Goal: Task Accomplishment & Management: Use online tool/utility

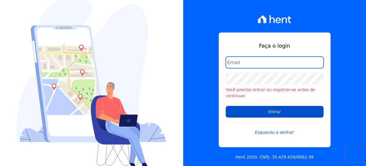
type input "[PERSON_NAME][EMAIL_ADDRESS][PERSON_NAME][DOMAIN_NAME]"
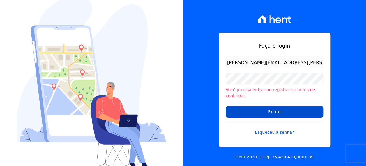
click at [272, 107] on input "Entrar" at bounding box center [275, 112] width 98 height 12
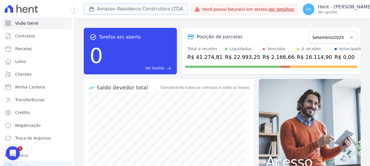
click at [160, 10] on button "Amazon Residence Construtora LTDA" at bounding box center [136, 8] width 104 height 11
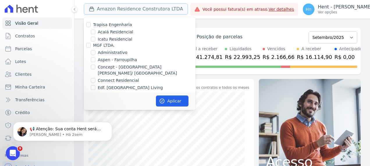
click at [147, 8] on button "Amazon Residence Construtora LTDA" at bounding box center [136, 8] width 104 height 11
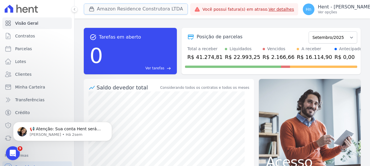
click at [147, 8] on button "Amazon Residence Construtora LTDA" at bounding box center [136, 8] width 104 height 11
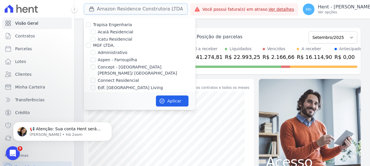
click at [151, 11] on button "Amazon Residence Construtora LTDA" at bounding box center [136, 8] width 104 height 11
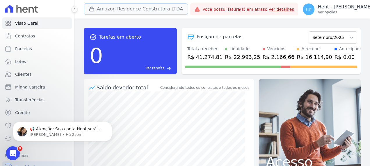
click at [152, 13] on button "Amazon Residence Construtora LTDA" at bounding box center [136, 8] width 104 height 11
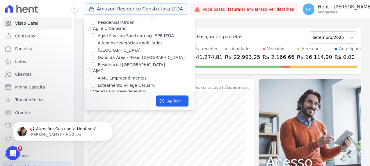
scroll to position [233, 0]
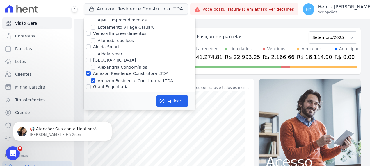
click at [128, 71] on label "Amazon Residence Construtora LTDA" at bounding box center [130, 73] width 75 height 5
click at [91, 71] on input "Amazon Residence Construtora LTDA" at bounding box center [88, 73] width 5 height 5
checkbox input "false"
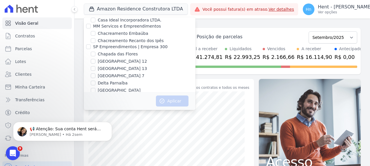
scroll to position [815, 0]
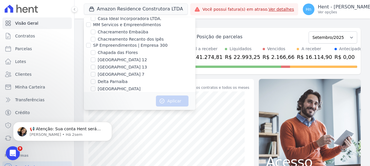
scroll to position [1284, 0]
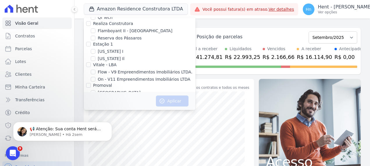
click at [91, 83] on div "Promoval" at bounding box center [140, 86] width 112 height 6
click at [99, 90] on label "[GEOGRAPHIC_DATA]" at bounding box center [119, 93] width 43 height 6
click at [95, 91] on input "[GEOGRAPHIC_DATA]" at bounding box center [93, 93] width 5 height 5
checkbox input "true"
click at [114, 97] on label "Villa Francesa Iris" at bounding box center [116, 100] width 36 height 6
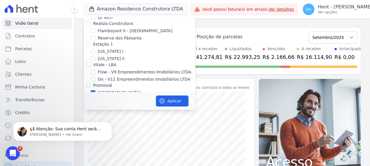
click at [95, 98] on input "Villa Francesa Iris" at bounding box center [93, 100] width 5 height 5
checkbox input "true"
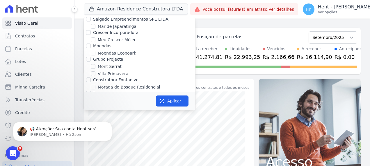
scroll to position [2012, 0]
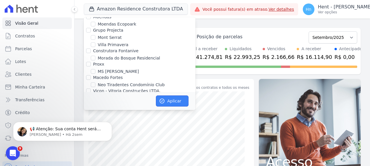
click at [175, 102] on button "Aplicar" at bounding box center [172, 101] width 33 height 11
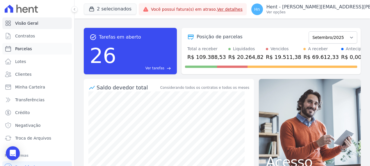
click at [23, 49] on span "Parcelas" at bounding box center [23, 49] width 17 height 6
select select
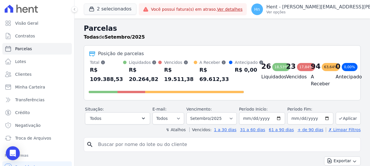
click at [111, 150] on input "search" at bounding box center [227, 145] width 264 height 12
type input "ulisses [PERSON_NAME]"
select select
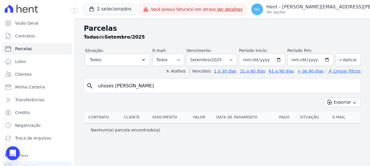
drag, startPoint x: 127, startPoint y: 90, endPoint x: 83, endPoint y: 85, distance: 45.1
click at [83, 85] on div "Parcelas Todas de Setembro/2025 Situação: Agendado Em Aberto Pago Processando C…" at bounding box center [223, 93] width 296 height 148
click at [35, 78] on link "Clientes" at bounding box center [37, 75] width 70 height 12
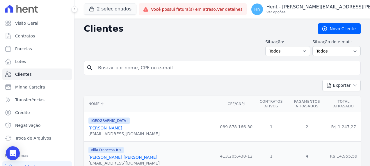
click at [122, 64] on input "search" at bounding box center [227, 68] width 264 height 12
paste input "ulisses [PERSON_NAME]"
click at [122, 67] on input "ulisses [PERSON_NAME]" at bounding box center [227, 68] width 264 height 12
type input "ulisses [PERSON_NAME]"
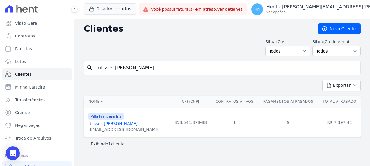
click at [111, 125] on link "Ulisses [PERSON_NAME]" at bounding box center [112, 124] width 49 height 5
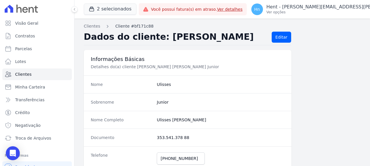
click at [131, 27] on link "Cliente #bf171c88" at bounding box center [134, 26] width 38 height 6
click at [27, 49] on span "Parcelas" at bounding box center [23, 49] width 17 height 6
select select
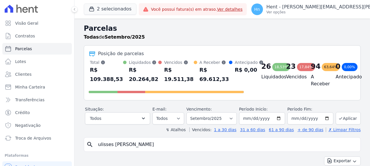
select select
click at [125, 151] on input "search" at bounding box center [227, 145] width 264 height 12
paste input "ulisses [PERSON_NAME]"
type input "ulisses [PERSON_NAME]"
select select
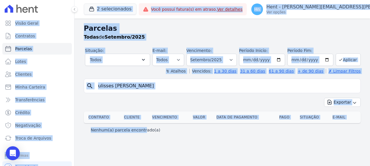
drag, startPoint x: 124, startPoint y: 151, endPoint x: 116, endPoint y: 151, distance: 7.9
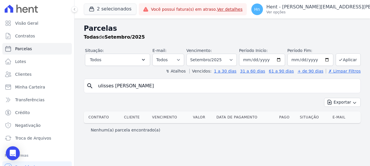
drag, startPoint x: 116, startPoint y: 151, endPoint x: 152, endPoint y: 144, distance: 36.7
click at [152, 144] on div "Parcelas Todas de Setembro/2025 Situação: Agendado Em Aberto Pago Processando C…" at bounding box center [223, 93] width 296 height 148
drag, startPoint x: 110, startPoint y: 86, endPoint x: 137, endPoint y: 86, distance: 26.5
click at [137, 86] on input "ulisses [PERSON_NAME]" at bounding box center [227, 86] width 264 height 12
type input "ulisses"
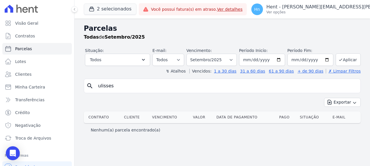
select select
click at [119, 86] on input "ulisses" at bounding box center [227, 86] width 264 height 12
select select
click at [125, 85] on input "ulisses" at bounding box center [227, 86] width 264 height 12
click at [116, 86] on input "ulisses" at bounding box center [227, 86] width 264 height 12
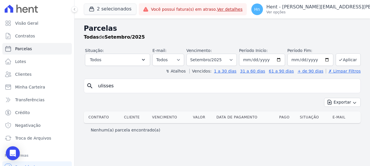
select select
click at [236, 59] on select "Filtrar por período ──────── Todos os meses Setembro/2023 Outubro/2023 Novembro…" at bounding box center [212, 60] width 50 height 12
select select "04/2024"
click at [194, 54] on select "Filtrar por período ──────── Todos os meses Setembro/2023 Outubro/2023 Novembro…" at bounding box center [212, 60] width 50 height 12
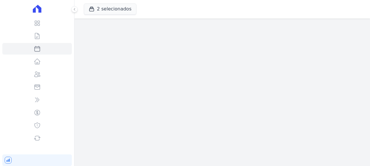
select select
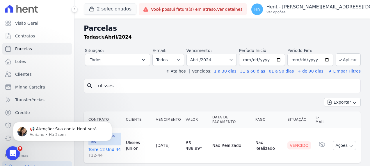
click at [116, 132] on body "📢 Atenção: Sua conta Hent será migrada para a Conta Arke! Estamos trazendo para…" at bounding box center [63, 130] width 112 height 36
click at [139, 100] on div "Exportar Exportar PDF Exportar CSV" at bounding box center [222, 105] width 277 height 14
click at [125, 140] on td "Ulisses Junior" at bounding box center [139, 145] width 30 height 35
click at [134, 140] on td "Ulisses Junior" at bounding box center [139, 145] width 30 height 35
click at [112, 139] on body "📢 Atenção: Sua conta Hent será migrada para a Conta Arke! Estamos trazendo para…" at bounding box center [63, 130] width 112 height 36
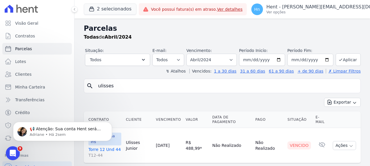
click at [113, 139] on body "📢 Atenção: Sua conta Hent será migrada para a Conta Arke! Estamos trazendo para…" at bounding box center [63, 130] width 112 height 36
click at [110, 124] on icon "Dismiss notification" at bounding box center [110, 123] width 3 height 3
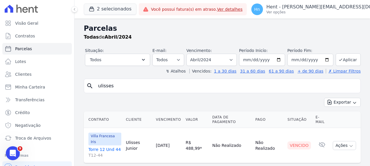
click at [110, 147] on link "Torre 12 Und 44 T12-44" at bounding box center [104, 153] width 33 height 12
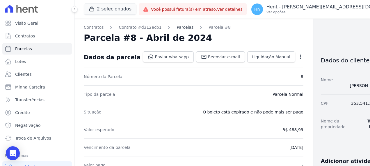
click at [177, 30] on link "Parcelas" at bounding box center [185, 27] width 17 height 6
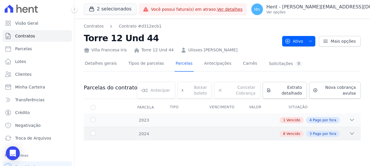
click at [143, 134] on div "8 Vencido 3 Pago por fora" at bounding box center [235, 134] width 239 height 6
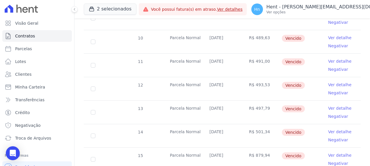
scroll to position [171, 0]
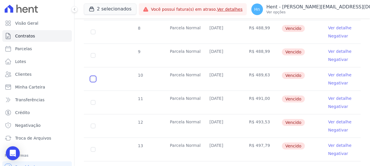
click at [91, 80] on input "checkbox" at bounding box center [93, 79] width 5 height 5
checkbox input "true"
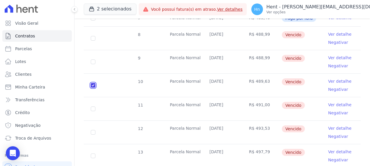
scroll to position [177, 0]
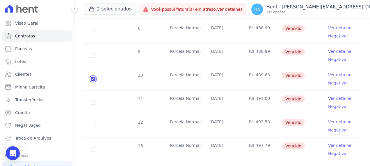
click at [91, 78] on input "checkbox" at bounding box center [93, 79] width 5 height 5
checkbox input "false"
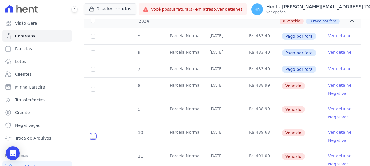
scroll to position [112, 0]
click at [91, 90] on input "checkbox" at bounding box center [93, 90] width 5 height 5
checkbox input "true"
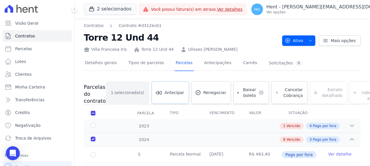
scroll to position [0, 0]
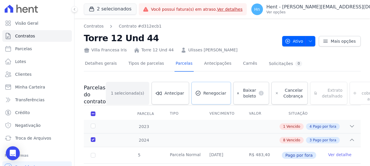
click at [203, 92] on span "Renegociar" at bounding box center [214, 94] width 23 height 6
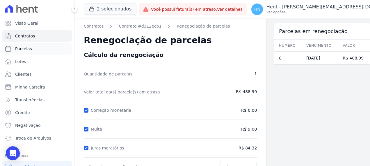
click at [25, 51] on span "Parcelas" at bounding box center [23, 49] width 17 height 6
select select
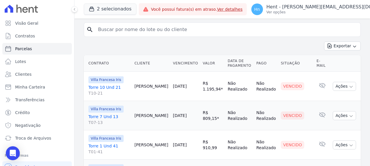
scroll to position [116, 0]
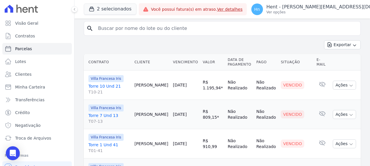
click at [167, 34] on input "search" at bounding box center [227, 29] width 264 height 12
click at [115, 32] on input "search" at bounding box center [227, 29] width 264 height 12
type input "[PERSON_NAME]"
select select
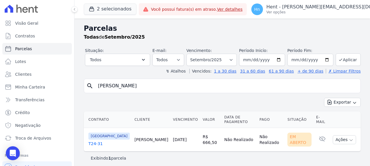
click at [95, 141] on link "T24-31" at bounding box center [108, 144] width 41 height 6
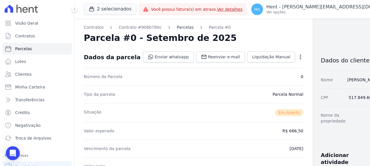
click at [177, 29] on link "Parcelas" at bounding box center [185, 27] width 17 height 6
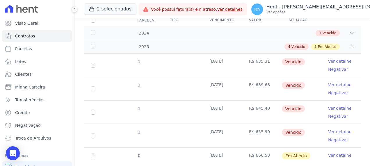
scroll to position [58, 0]
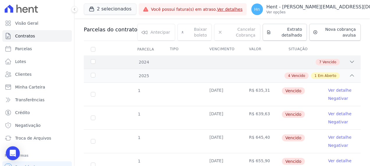
click at [144, 60] on div "7 Vencido" at bounding box center [235, 62] width 239 height 6
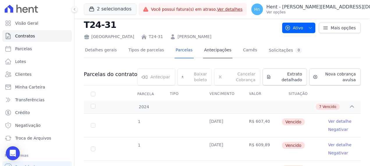
scroll to position [0, 0]
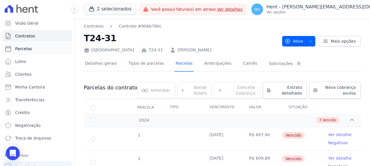
click at [31, 48] on link "Parcelas" at bounding box center [37, 49] width 70 height 12
select select
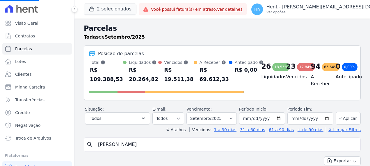
click at [130, 149] on input "[PERSON_NAME]" at bounding box center [227, 145] width 264 height 12
drag, startPoint x: 130, startPoint y: 149, endPoint x: 88, endPoint y: 148, distance: 41.9
click at [88, 148] on div "search [PERSON_NAME]" at bounding box center [222, 145] width 277 height 15
type input "uliss"
select select
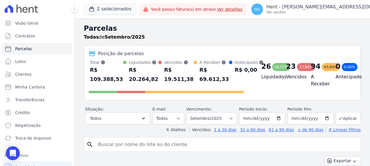
click at [160, 150] on input "search" at bounding box center [227, 145] width 264 height 12
type input "ulisses"
select select
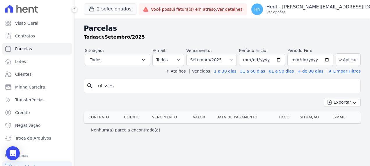
click at [138, 87] on input "ulisses" at bounding box center [227, 86] width 264 height 12
click at [118, 88] on input "ulisses [PERSON_NAME]" at bounding box center [227, 86] width 264 height 12
drag, startPoint x: 111, startPoint y: 88, endPoint x: 176, endPoint y: 86, distance: 64.9
click at [176, 86] on input "ulisses [PERSON_NAME]" at bounding box center [227, 86] width 264 height 12
type input "ulisse"
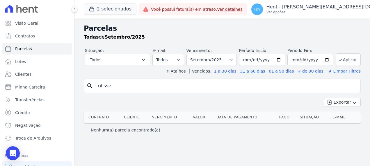
select select
click at [176, 86] on input "ulisse" at bounding box center [227, 86] width 264 height 12
type input "ulisses [PERSON_NAME]"
select select
click at [24, 75] on span "Clientes" at bounding box center [23, 75] width 16 height 6
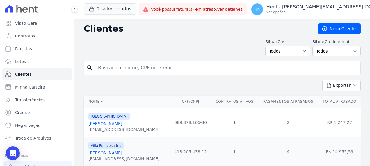
click at [127, 70] on input "search" at bounding box center [227, 68] width 264 height 12
type input "i"
type input "ulisses"
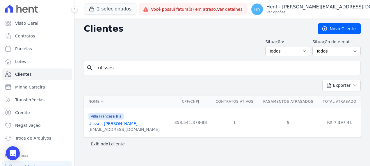
click at [115, 124] on link "Ulisses [PERSON_NAME]" at bounding box center [112, 124] width 49 height 5
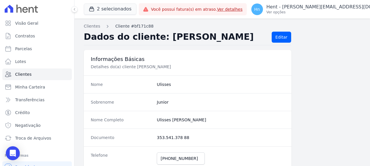
click at [129, 27] on link "Cliente #bf171c88" at bounding box center [134, 26] width 38 height 6
drag, startPoint x: 221, startPoint y: 37, endPoint x: 158, endPoint y: 41, distance: 63.0
click at [158, 41] on h2 "Dados do cliente: [PERSON_NAME]" at bounding box center [175, 37] width 183 height 11
copy h2 "Ulisses Junior"
click at [29, 48] on span "Parcelas" at bounding box center [23, 49] width 17 height 6
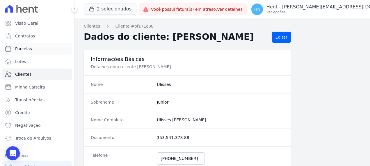
select select
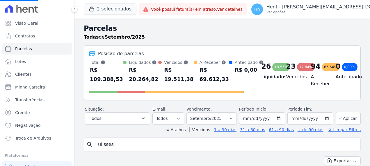
click at [132, 151] on input "ulisses" at bounding box center [227, 145] width 264 height 12
drag, startPoint x: 122, startPoint y: 152, endPoint x: 92, endPoint y: 151, distance: 30.3
click at [92, 151] on div "search ulisses" at bounding box center [222, 145] width 277 height 15
select select
click at [113, 151] on input "search" at bounding box center [227, 145] width 264 height 12
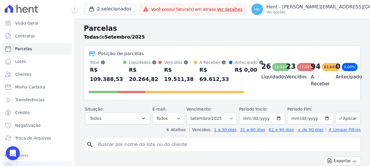
paste input "Ulisses Junior"
type input "Ulisses Junior"
select select
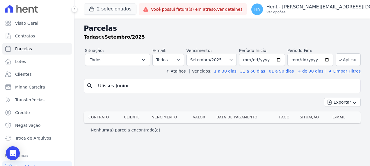
click at [98, 86] on input "Ulisses Junior" at bounding box center [227, 86] width 264 height 12
select select
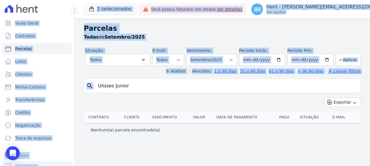
drag, startPoint x: 126, startPoint y: 90, endPoint x: 114, endPoint y: 90, distance: 11.9
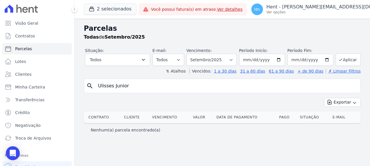
drag, startPoint x: 113, startPoint y: 88, endPoint x: 131, endPoint y: 87, distance: 17.8
click at [114, 88] on input "Ulisses Junior" at bounding box center [227, 86] width 264 height 12
click at [168, 89] on input "Ulisses Junior" at bounding box center [227, 86] width 264 height 12
click at [150, 59] on button "Todos" at bounding box center [117, 60] width 65 height 12
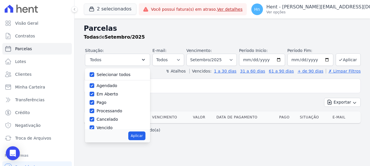
click at [113, 76] on label "Selecionar todos" at bounding box center [114, 74] width 34 height 5
click at [94, 76] on input "Selecionar todos" at bounding box center [92, 74] width 5 height 5
checkbox input "false"
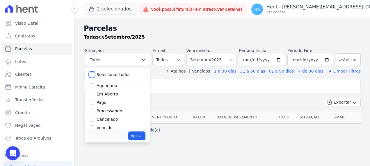
checkbox input "false"
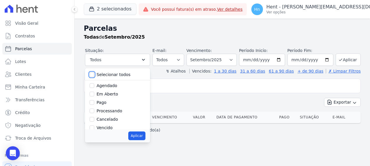
checkbox input "false"
click at [33, 61] on link "Lotes" at bounding box center [37, 62] width 70 height 12
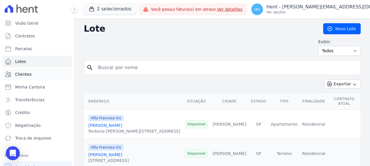
click at [24, 75] on span "Clientes" at bounding box center [23, 75] width 16 height 6
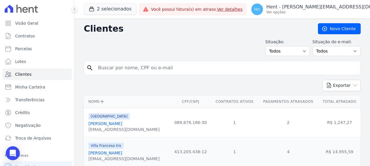
click at [127, 69] on input "search" at bounding box center [227, 68] width 264 height 12
paste input "Ulisses Junior"
type input "Ulisses Junior"
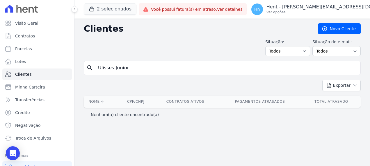
drag, startPoint x: 112, startPoint y: 68, endPoint x: 173, endPoint y: 64, distance: 61.2
click at [172, 64] on input "Ulisses Junior" at bounding box center [227, 68] width 264 height 12
type input "Ulisses"
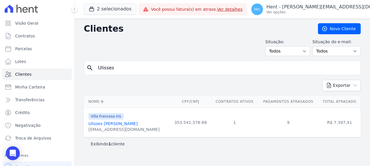
click at [118, 124] on link "Ulisses [PERSON_NAME]" at bounding box center [112, 124] width 49 height 5
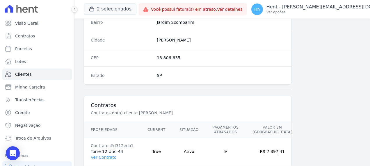
scroll to position [351, 0]
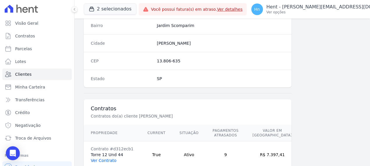
click at [105, 159] on link "Ver Contrato" at bounding box center [104, 161] width 26 height 5
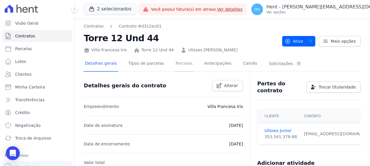
click at [179, 63] on link "Parcelas" at bounding box center [184, 63] width 19 height 15
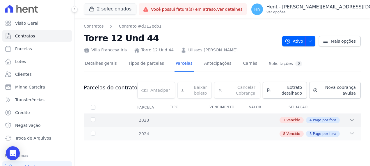
click at [171, 122] on div "1 Vencido 4 Pago por fora" at bounding box center [235, 120] width 239 height 6
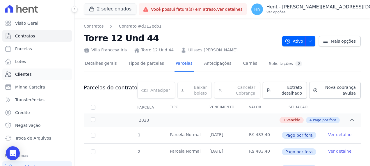
click at [25, 74] on span "Clientes" at bounding box center [23, 75] width 16 height 6
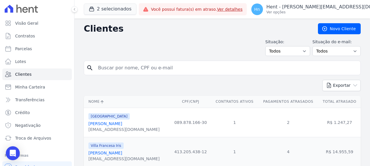
click at [153, 68] on input "search" at bounding box center [227, 68] width 264 height 12
paste input "Vittor [PERSON_NAME]"
type input "Vittor [PERSON_NAME]"
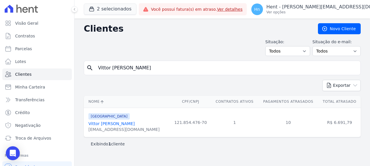
click at [98, 123] on link "Vittor [PERSON_NAME]" at bounding box center [111, 124] width 46 height 5
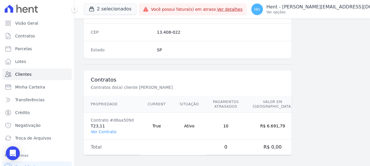
scroll to position [380, 0]
click at [96, 130] on link "Ver Contrato" at bounding box center [104, 132] width 26 height 5
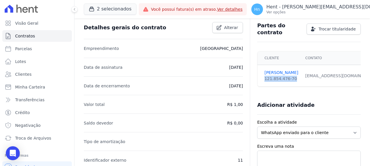
drag, startPoint x: 289, startPoint y: 76, endPoint x: 262, endPoint y: 76, distance: 27.7
click at [265, 76] on div "121.854.476-70" at bounding box center [282, 79] width 34 height 6
copy div "121.854.476-70"
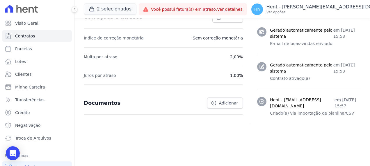
scroll to position [255, 0]
